Goal: Browse casually: Explore the website without a specific task or goal

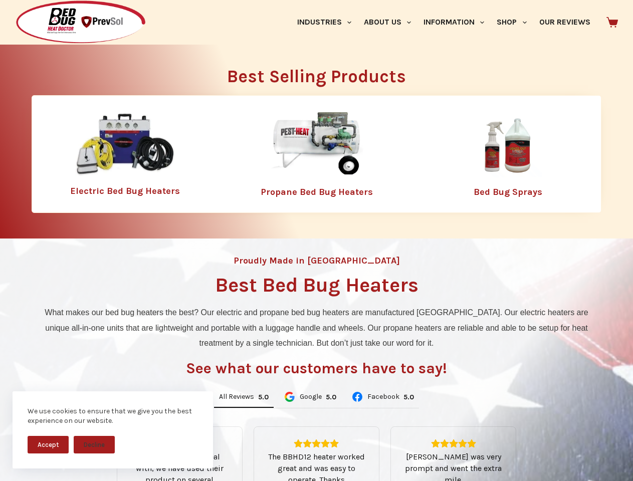
click at [316, 241] on div "Proudly Made in [GEOGRAPHIC_DATA] Best Bed Bug Heaters What makes our bed bug h…" at bounding box center [316, 421] width 633 height 365
click at [48, 445] on button "Accept" at bounding box center [48, 445] width 41 height 18
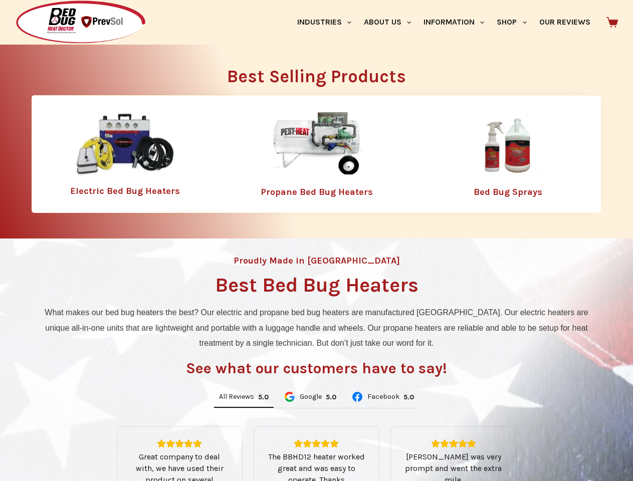
click at [94, 445] on button "Decline" at bounding box center [94, 453] width 41 height 18
click at [328, 22] on link "Industries" at bounding box center [324, 22] width 67 height 45
click at [392, 22] on link "About Us" at bounding box center [387, 22] width 60 height 45
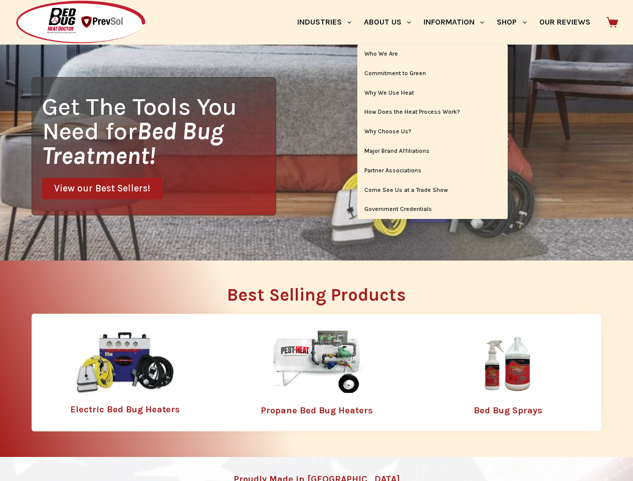
click at [458, 22] on link "Information" at bounding box center [454, 22] width 73 height 45
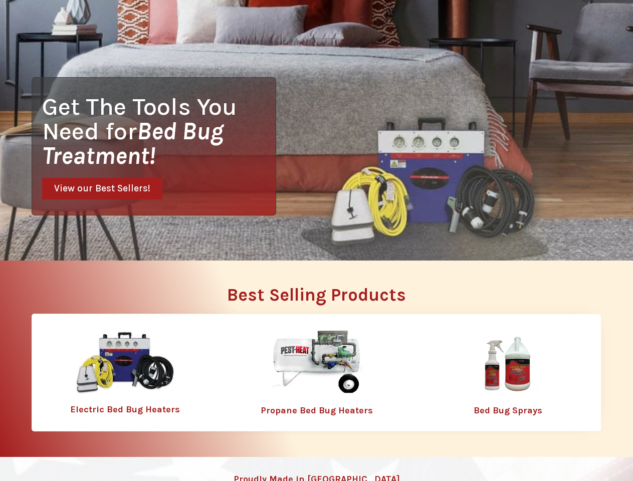
scroll to position [0, 0]
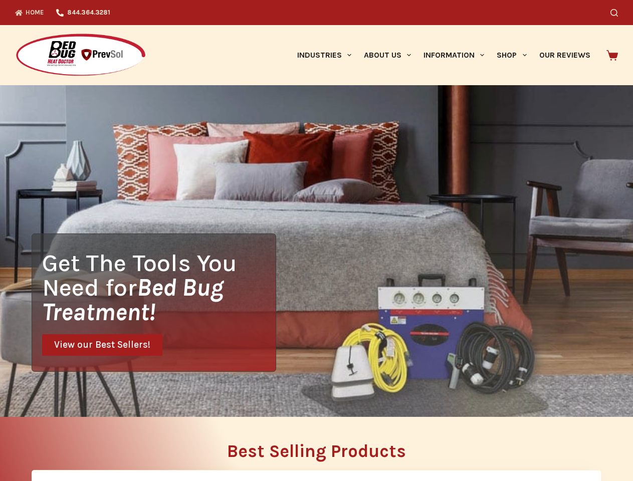
click at [244, 398] on div "Get The Tools You Need for Bed Bug Treatment! View our Best Sellers!" at bounding box center [316, 251] width 633 height 332
click at [310, 398] on div "Get The Tools You Need for Bed Bug Treatment! View our Best Sellers!" at bounding box center [316, 251] width 633 height 332
